Goal: Task Accomplishment & Management: Complete application form

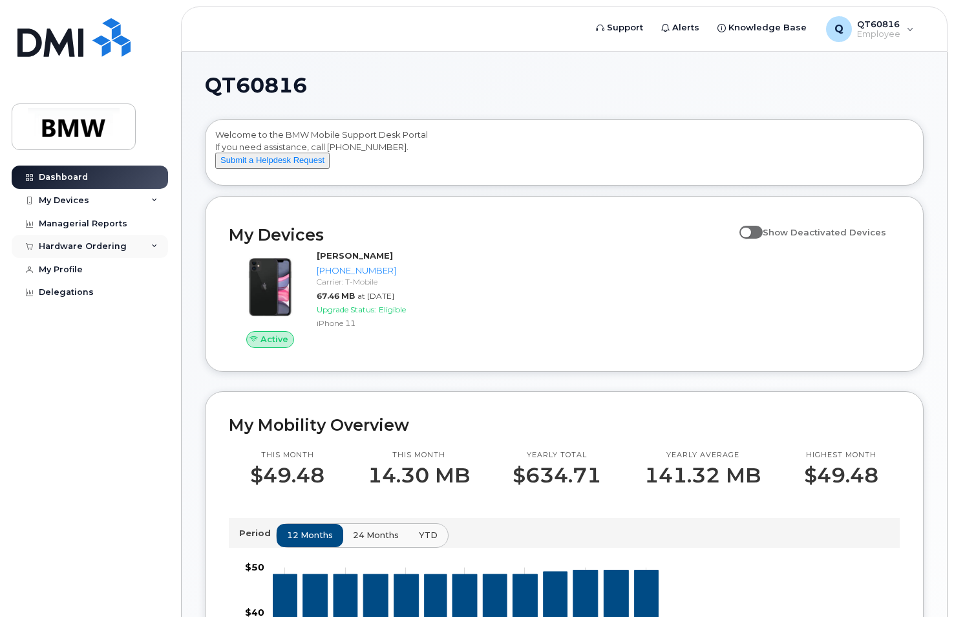
click at [153, 244] on icon at bounding box center [154, 246] width 6 height 6
click at [67, 290] on div "New Order" at bounding box center [69, 295] width 49 height 12
